Goal: Navigation & Orientation: Find specific page/section

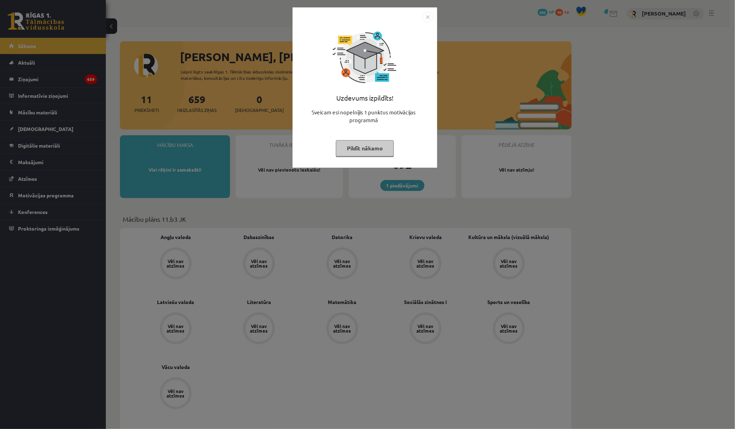
click at [428, 17] on img "Close" at bounding box center [427, 17] width 11 height 11
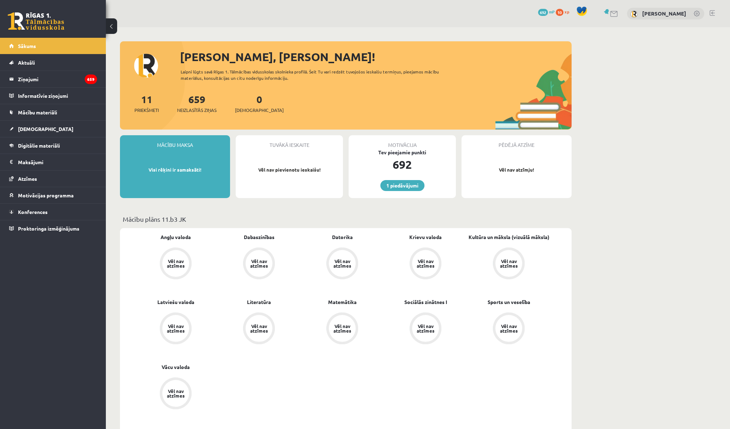
click at [117, 28] on button at bounding box center [111, 26] width 11 height 16
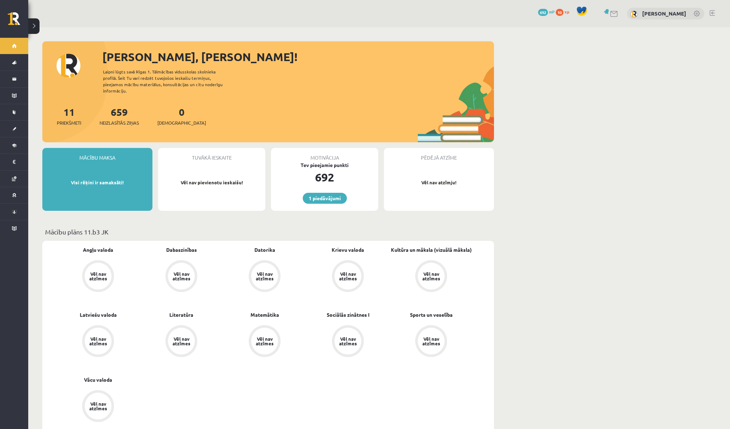
click at [31, 24] on button at bounding box center [33, 26] width 11 height 16
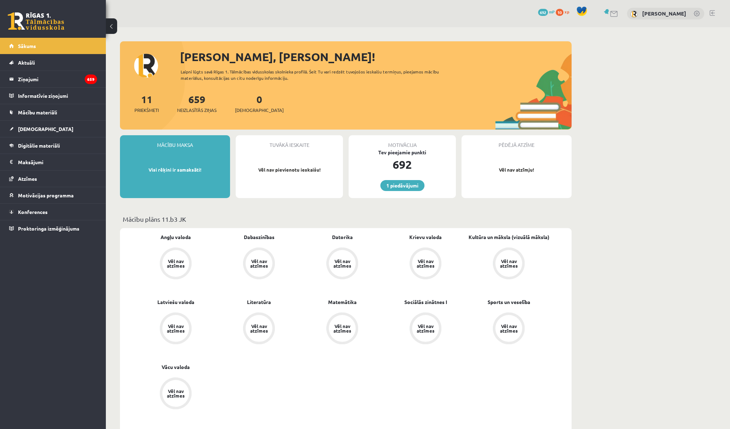
click at [111, 22] on button at bounding box center [111, 26] width 11 height 16
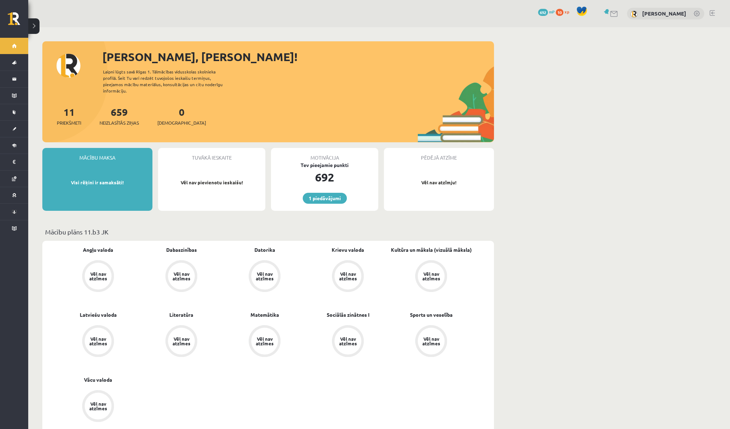
click at [696, 14] on link at bounding box center [697, 14] width 7 height 7
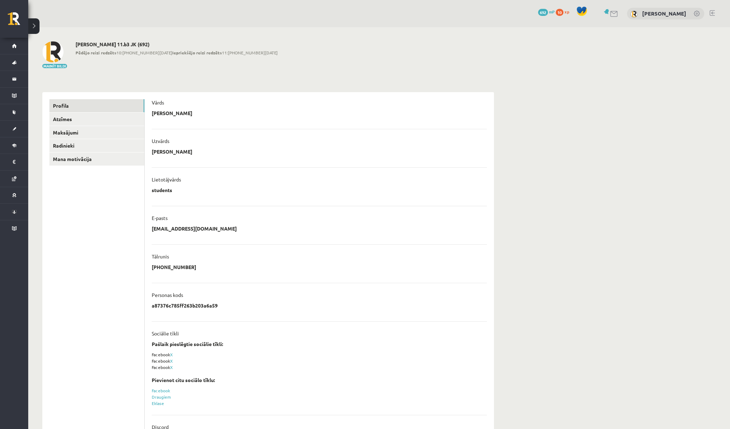
click at [713, 14] on link at bounding box center [711, 13] width 5 height 6
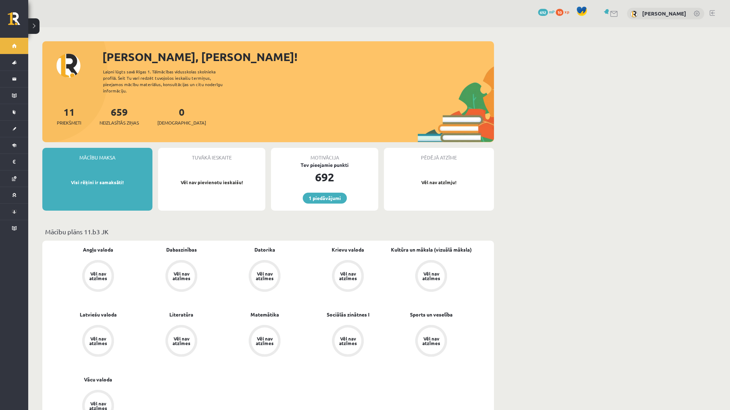
click at [34, 23] on button at bounding box center [33, 26] width 11 height 16
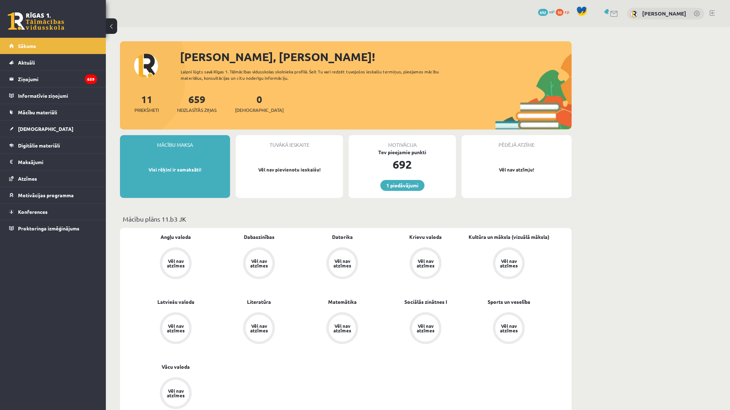
click at [114, 25] on button at bounding box center [111, 26] width 11 height 16
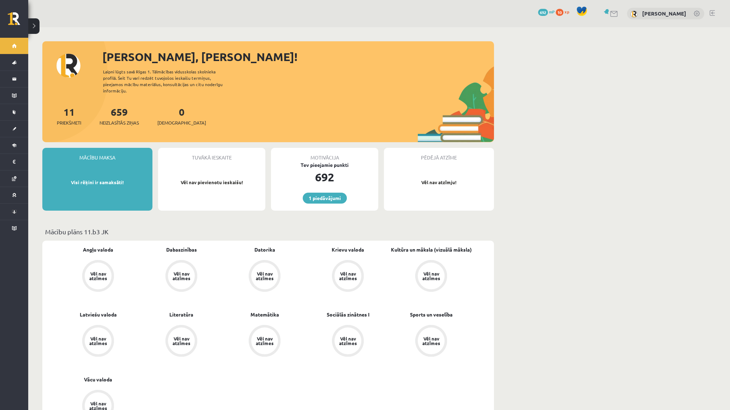
click at [34, 26] on button at bounding box center [33, 26] width 11 height 16
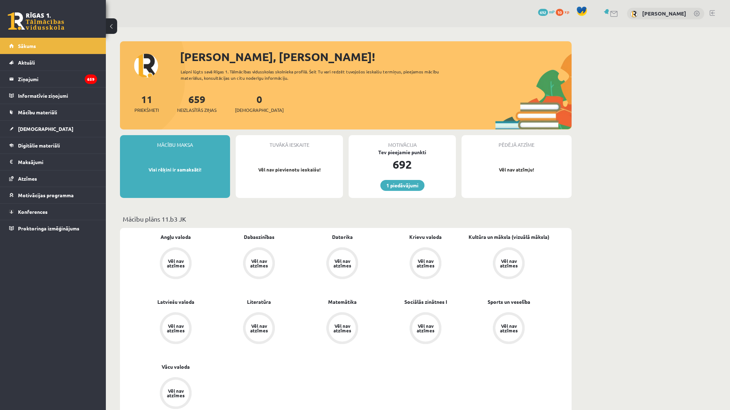
click at [618, 15] on link at bounding box center [614, 14] width 8 height 6
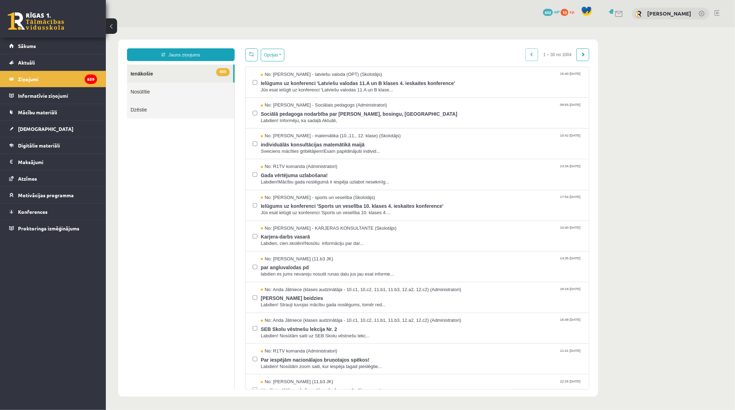
click at [623, 13] on link at bounding box center [619, 14] width 8 height 6
click at [702, 15] on link at bounding box center [701, 14] width 7 height 7
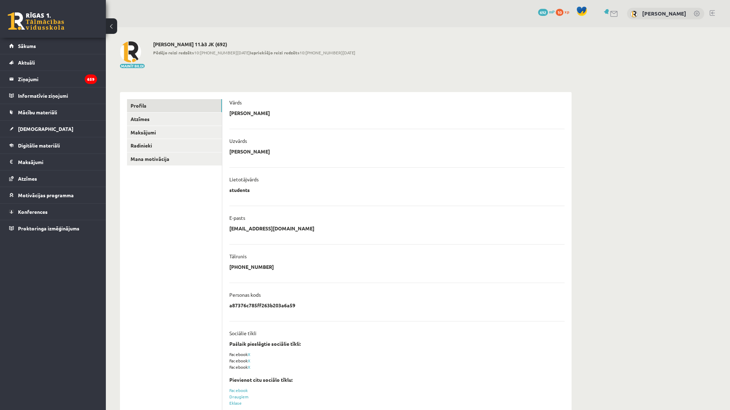
click at [696, 14] on link at bounding box center [697, 14] width 7 height 7
click at [618, 12] on link at bounding box center [614, 14] width 8 height 6
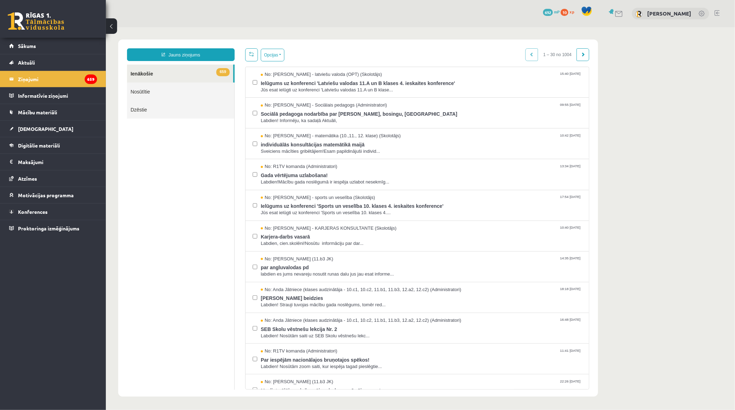
click at [623, 14] on link at bounding box center [619, 14] width 8 height 6
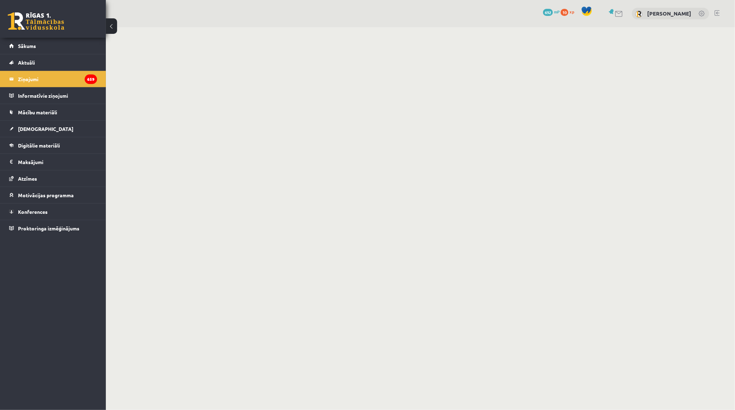
click at [623, 13] on link at bounding box center [619, 14] width 8 height 6
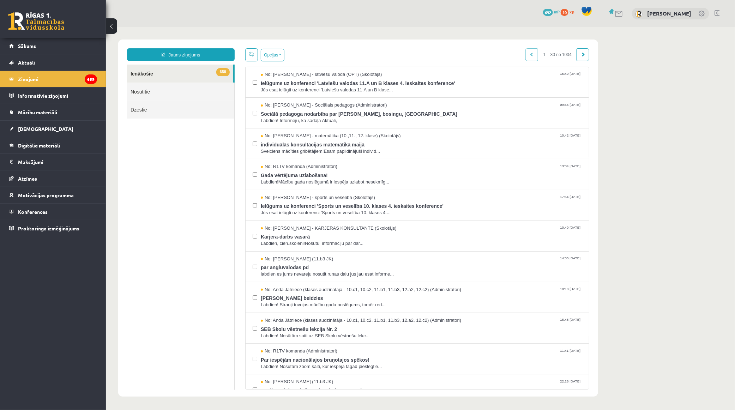
click at [592, 10] on span at bounding box center [586, 11] width 11 height 11
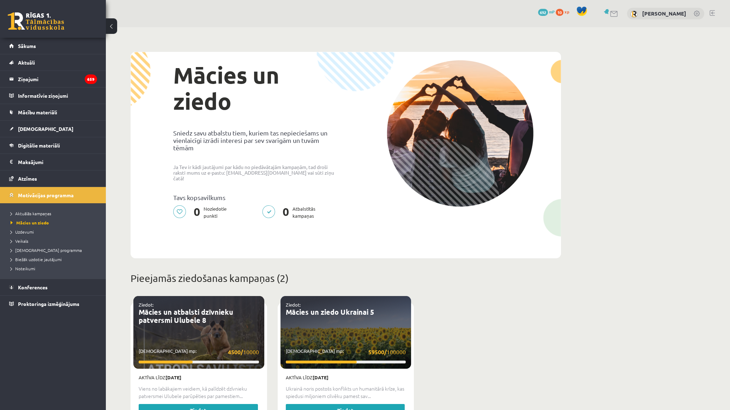
click at [548, 13] on span "692" at bounding box center [543, 12] width 10 height 7
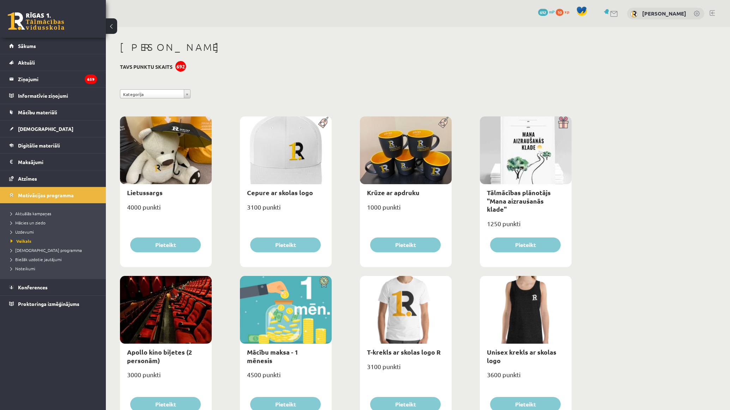
click at [563, 14] on span "10" at bounding box center [560, 12] width 8 height 7
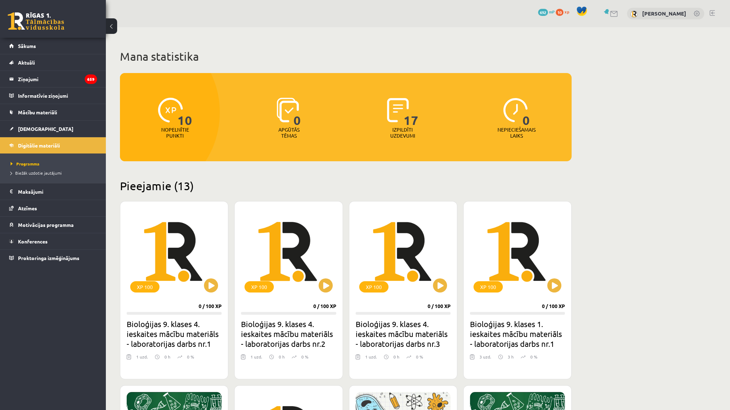
click at [115, 28] on button at bounding box center [111, 26] width 11 height 16
